Goal: Information Seeking & Learning: Learn about a topic

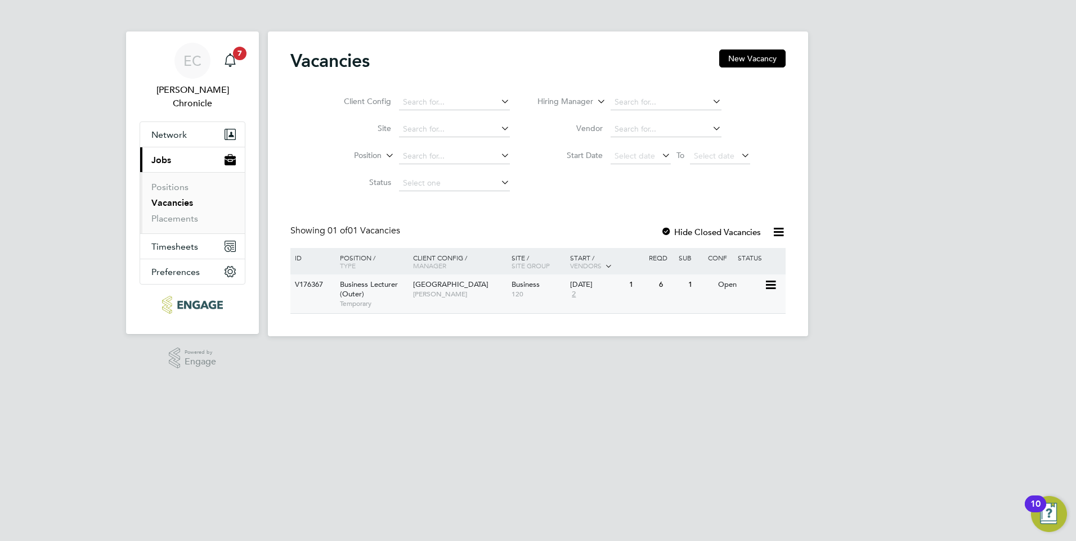
click at [389, 309] on div "Business Lecturer (Outer) Temporary" at bounding box center [370, 294] width 79 height 39
